Goal: Information Seeking & Learning: Understand process/instructions

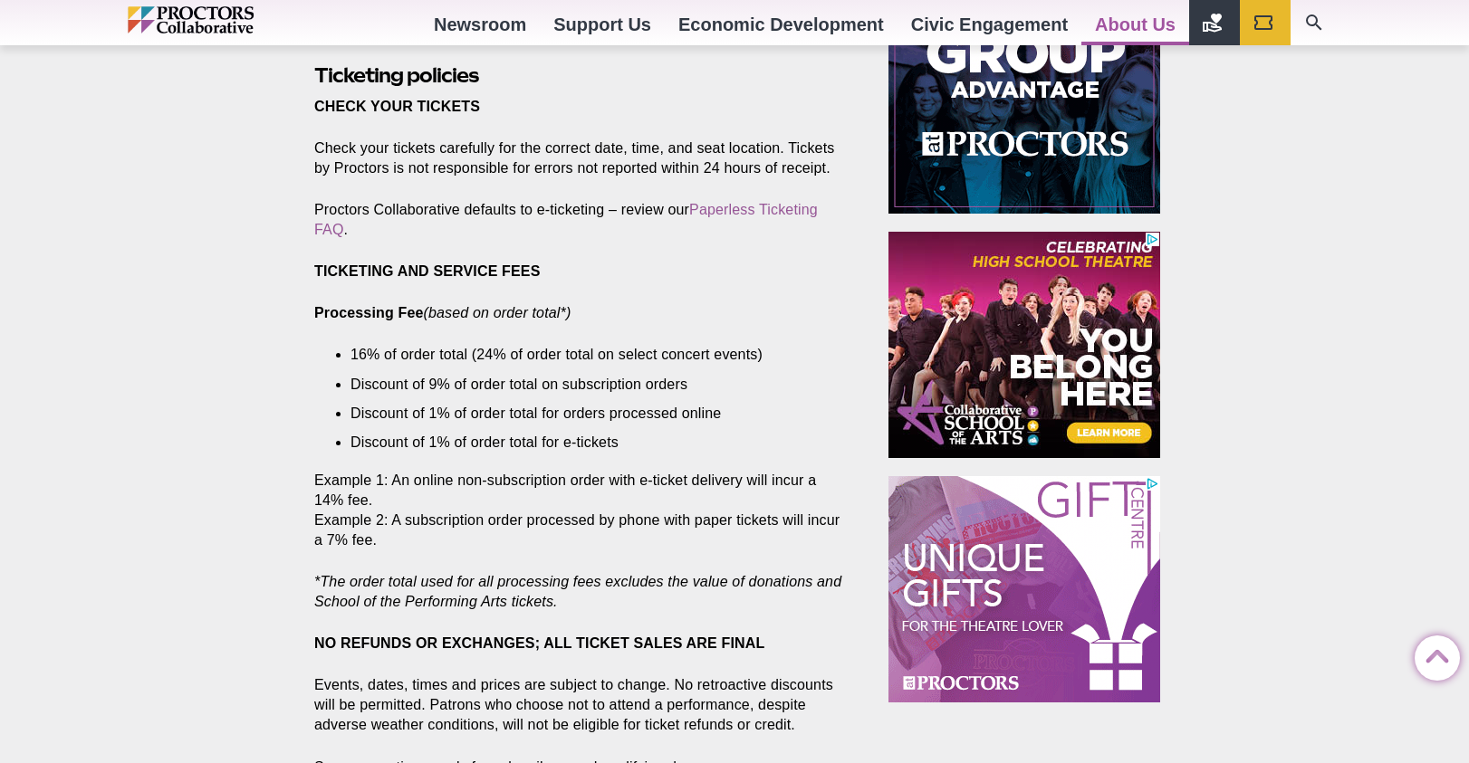
scroll to position [1075, 0]
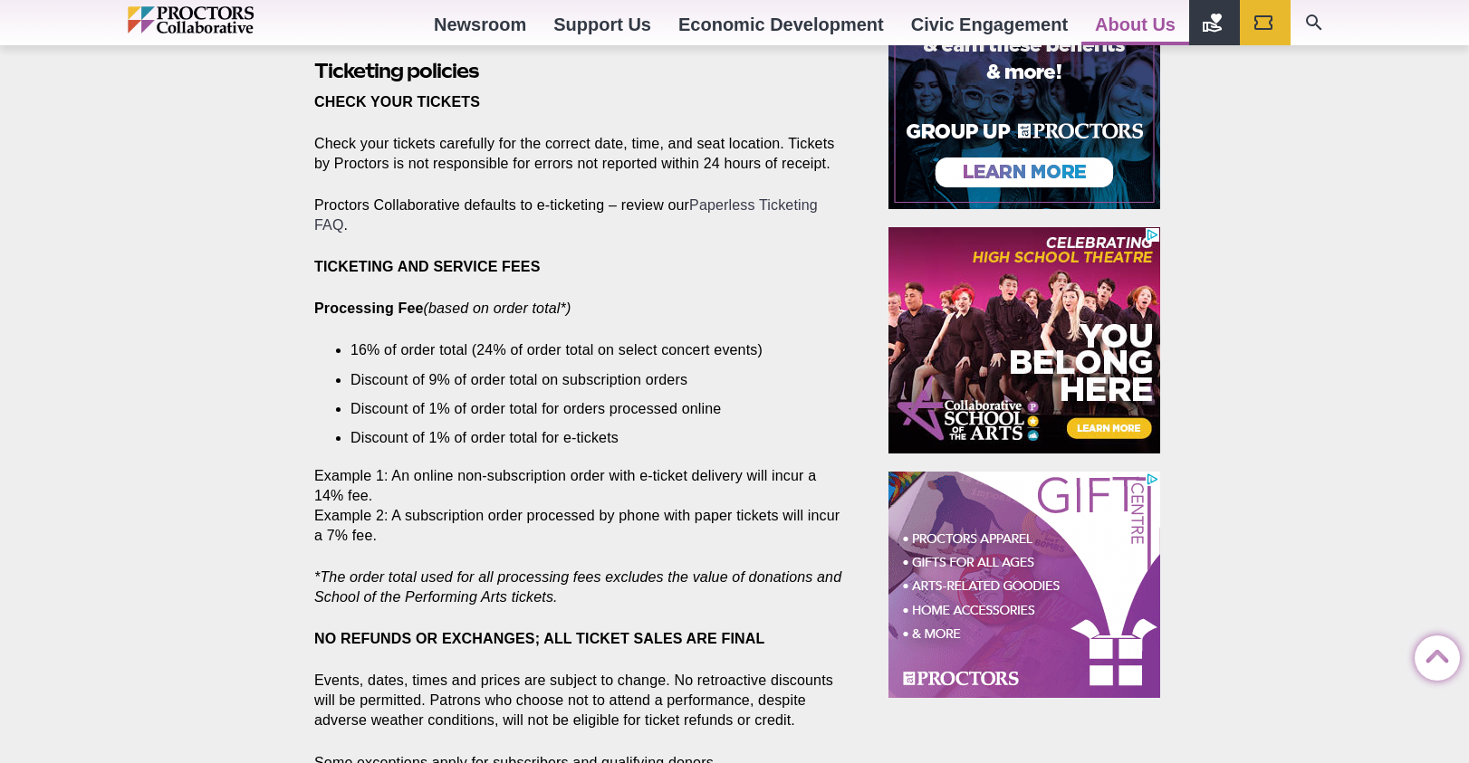
click at [739, 197] on link "Paperless Ticketing FAQ" at bounding box center [566, 214] width 504 height 35
